Goal: Find specific page/section: Find specific page/section

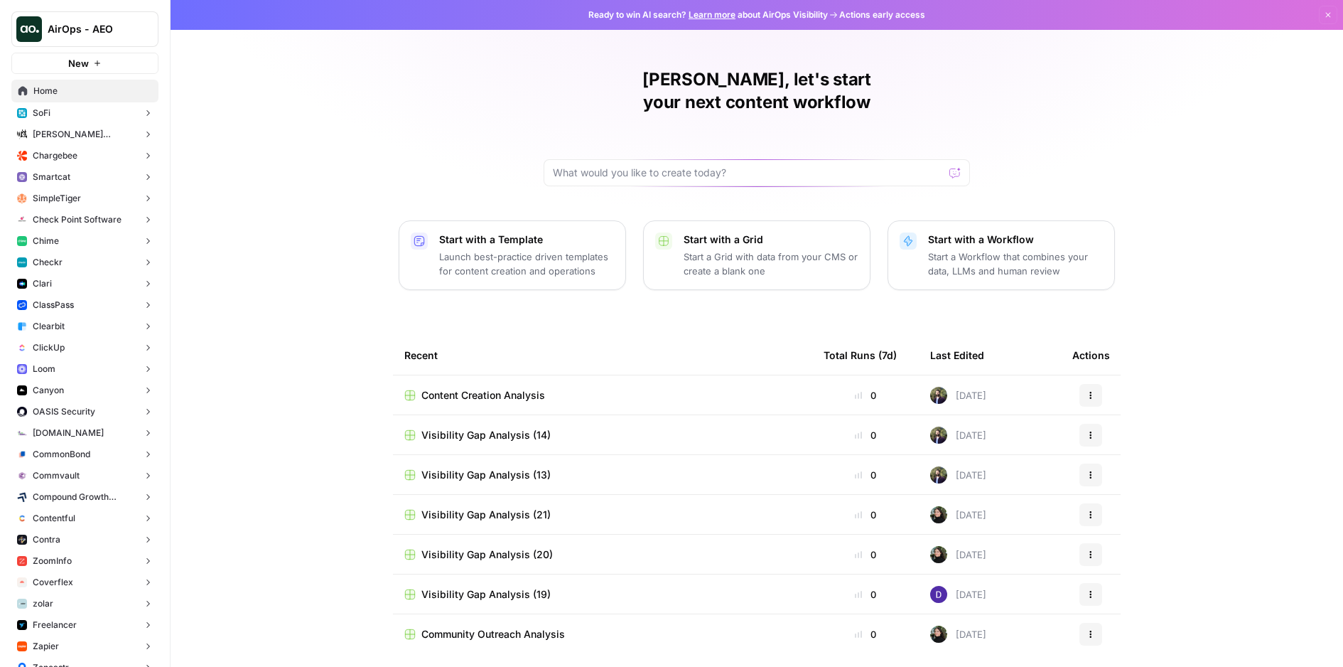
click at [92, 14] on button "AirOps - AEO" at bounding box center [84, 29] width 147 height 36
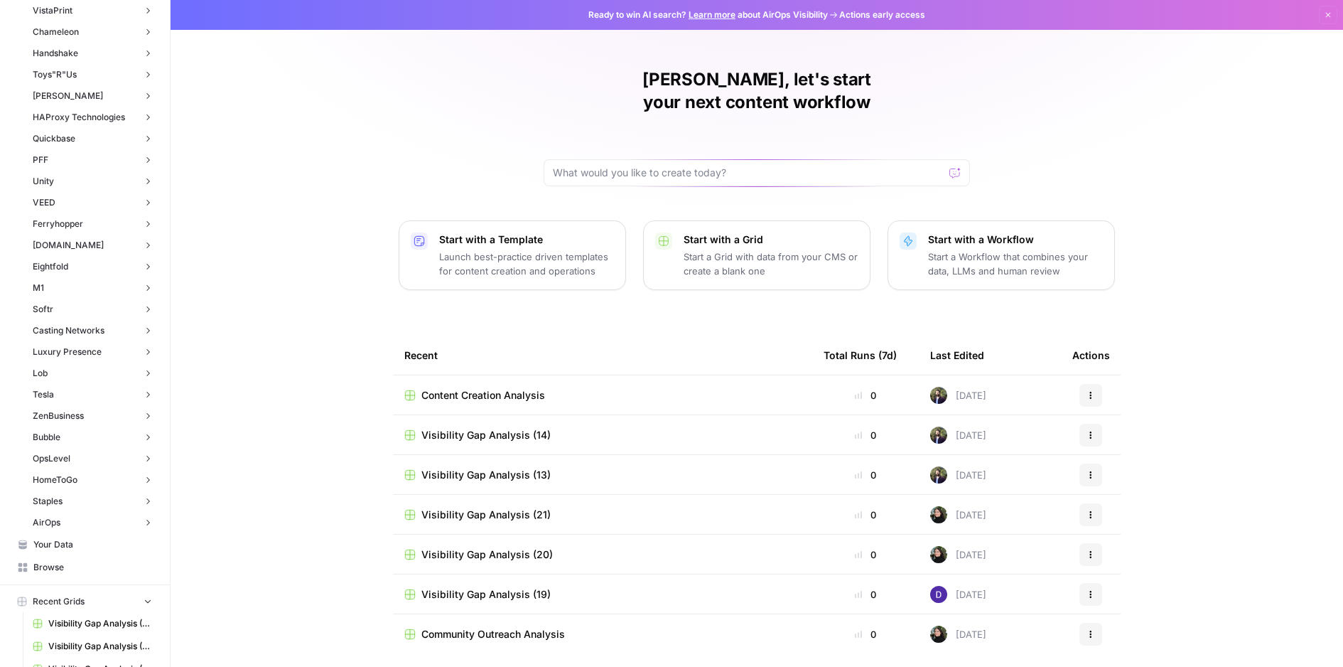
scroll to position [5127, 0]
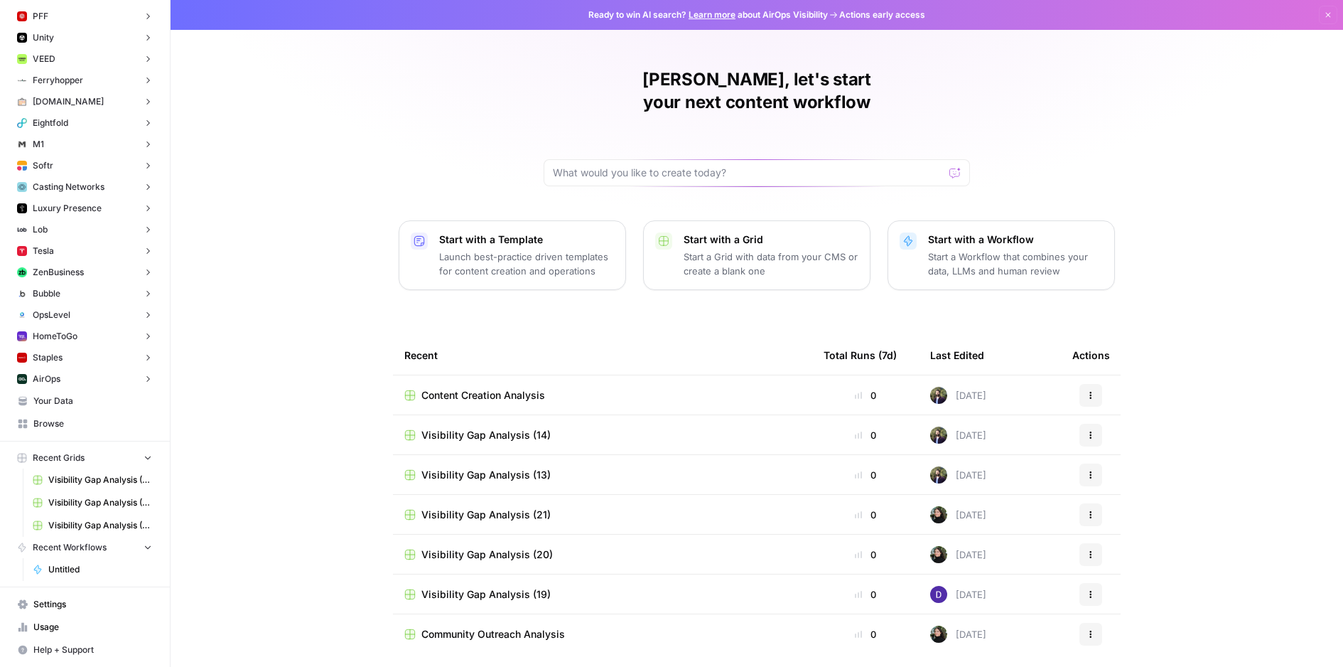
click at [100, 427] on span "Browse" at bounding box center [92, 423] width 119 height 13
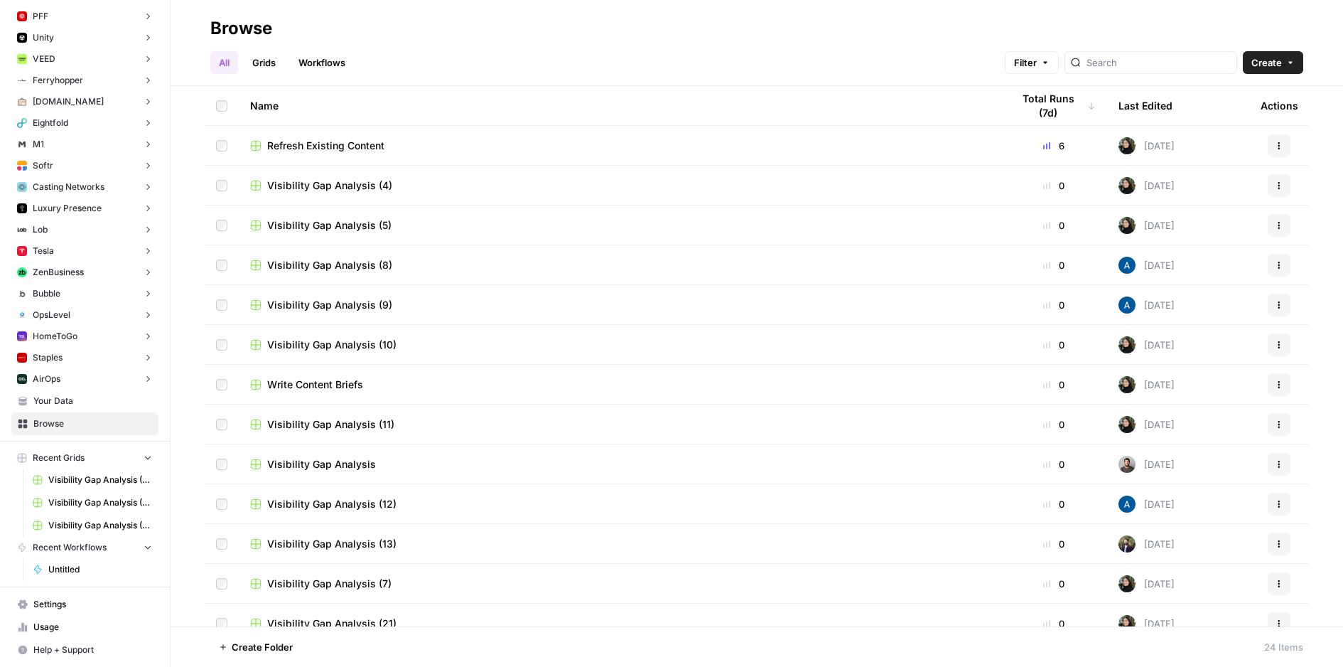
click at [323, 60] on link "Workflows" at bounding box center [322, 62] width 64 height 23
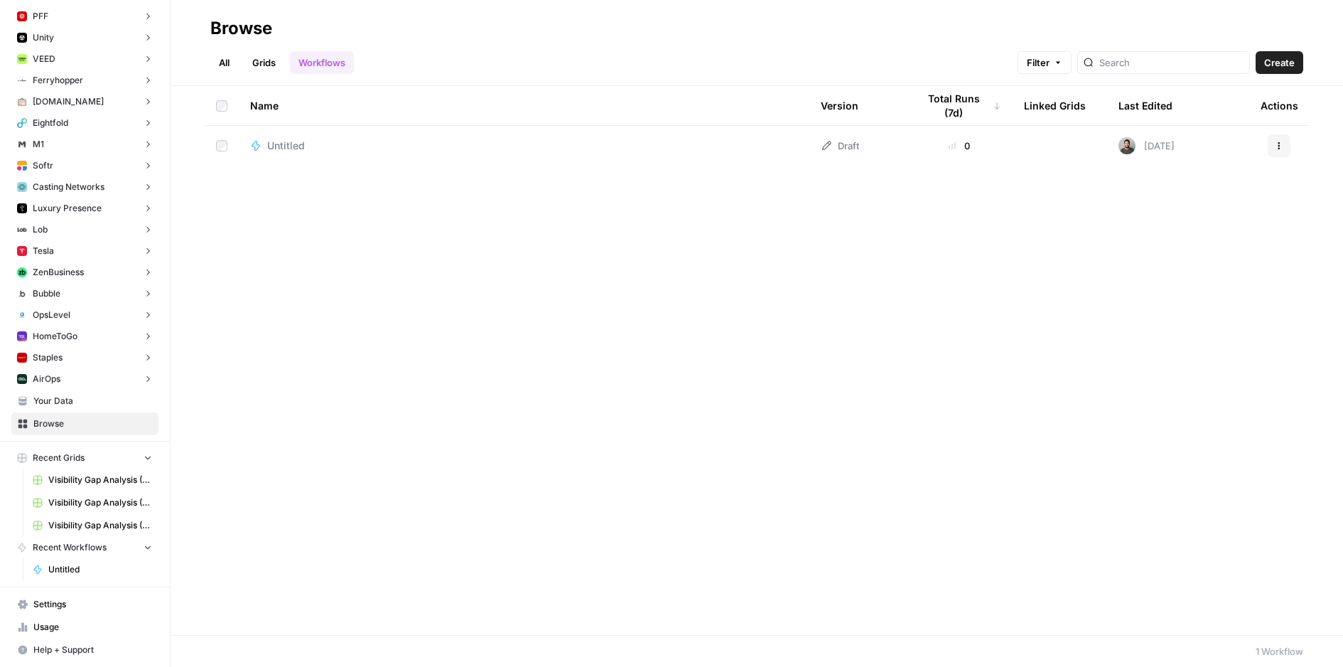
click at [289, 147] on span "Untitled" at bounding box center [286, 146] width 38 height 14
